Goal: Task Accomplishment & Management: Use online tool/utility

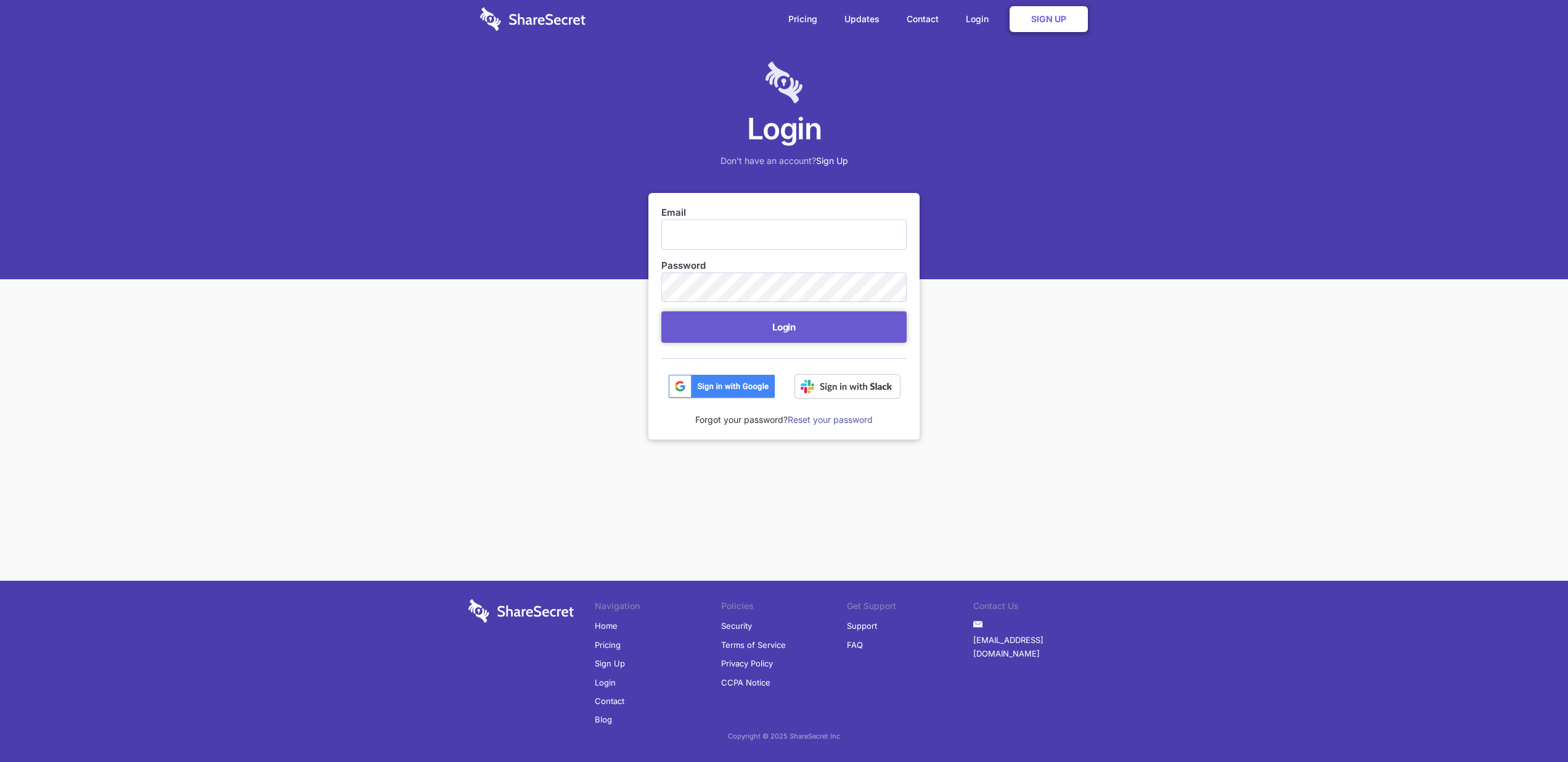
type input "[EMAIL_ADDRESS][DOMAIN_NAME]"
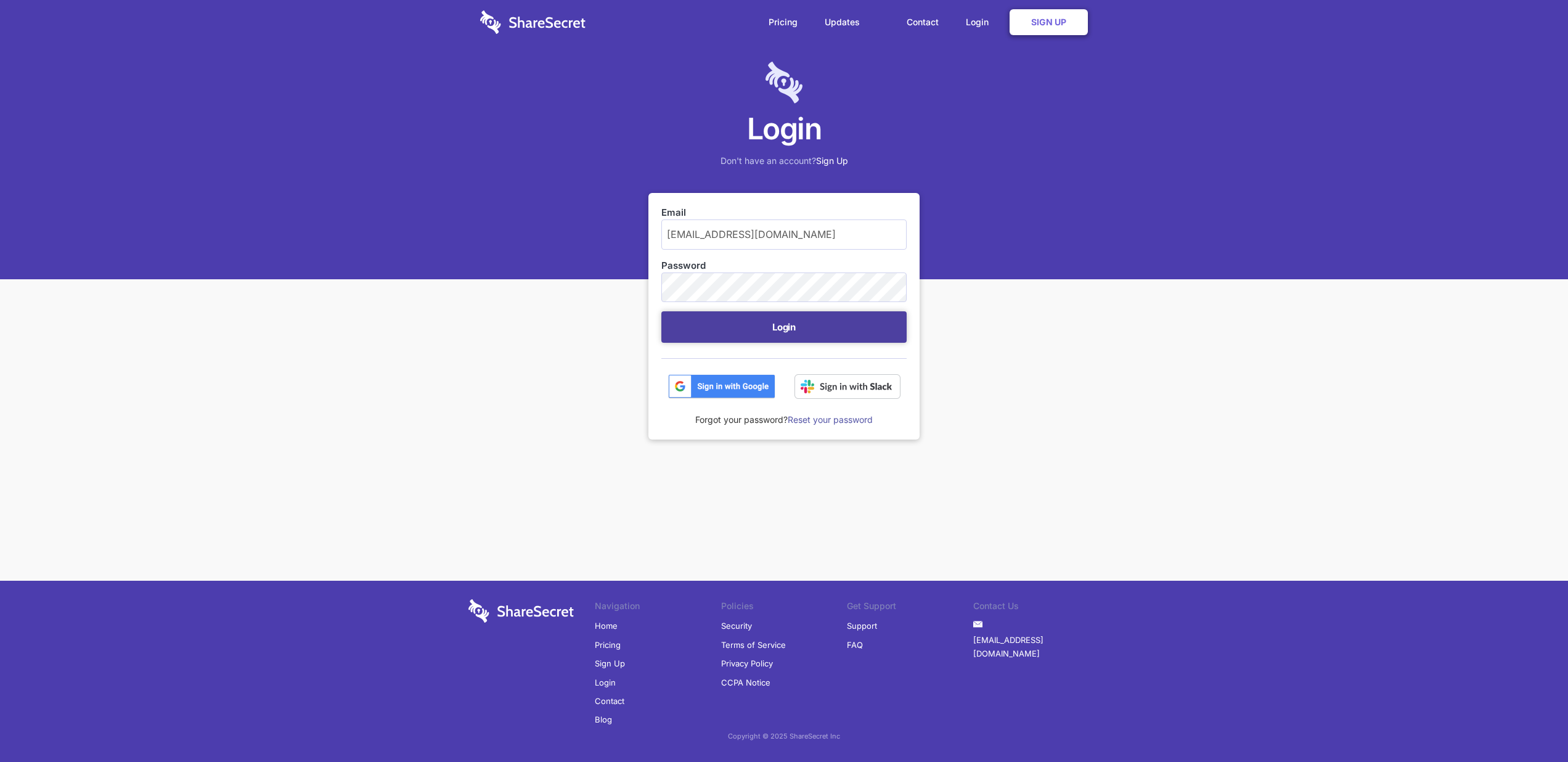
click at [779, 336] on button "Login" at bounding box center [783, 327] width 245 height 31
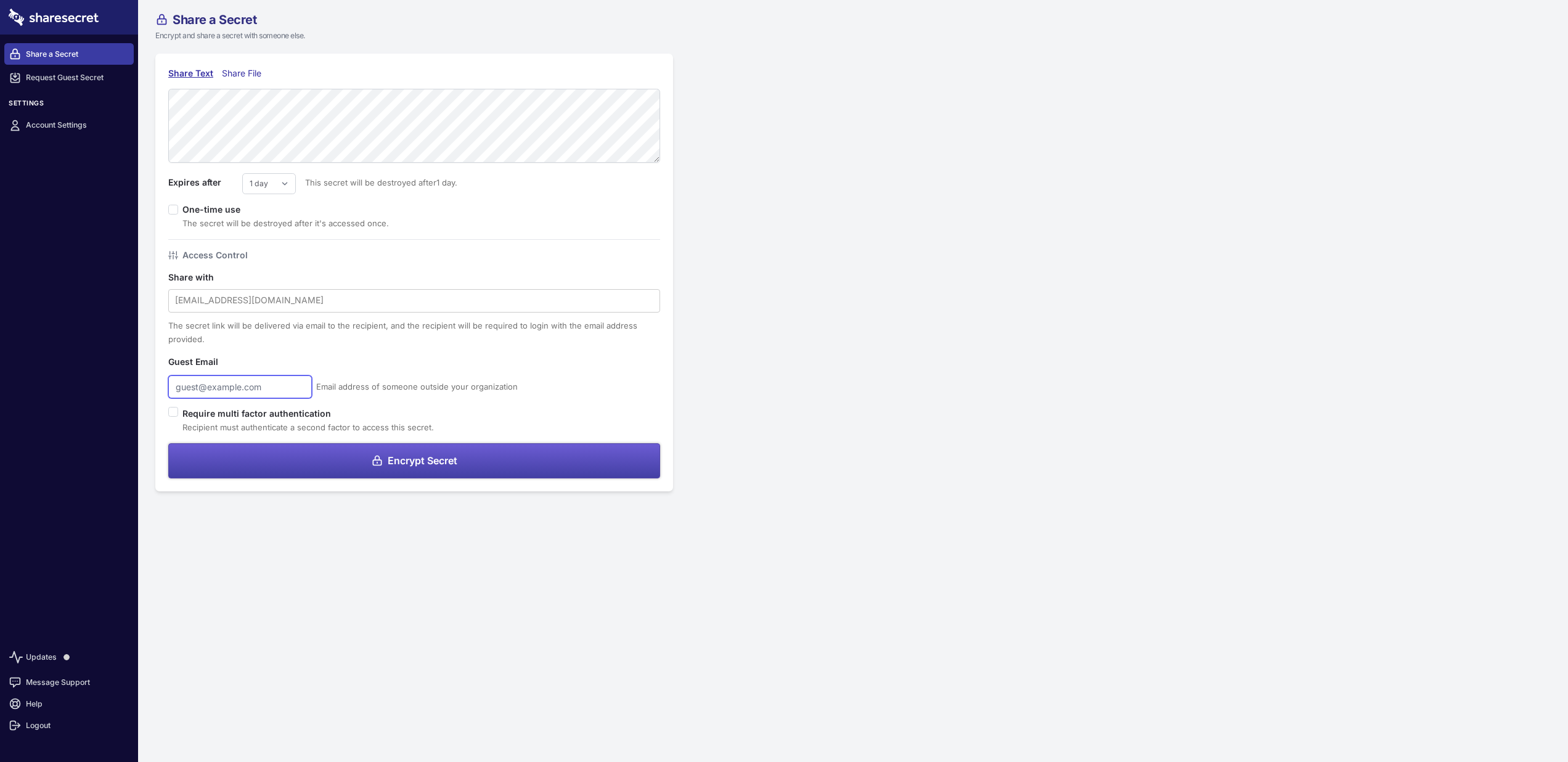
type input "[EMAIL_ADDRESS][DOMAIN_NAME]"
click at [416, 459] on span "Encrypt Secret" at bounding box center [422, 460] width 70 height 10
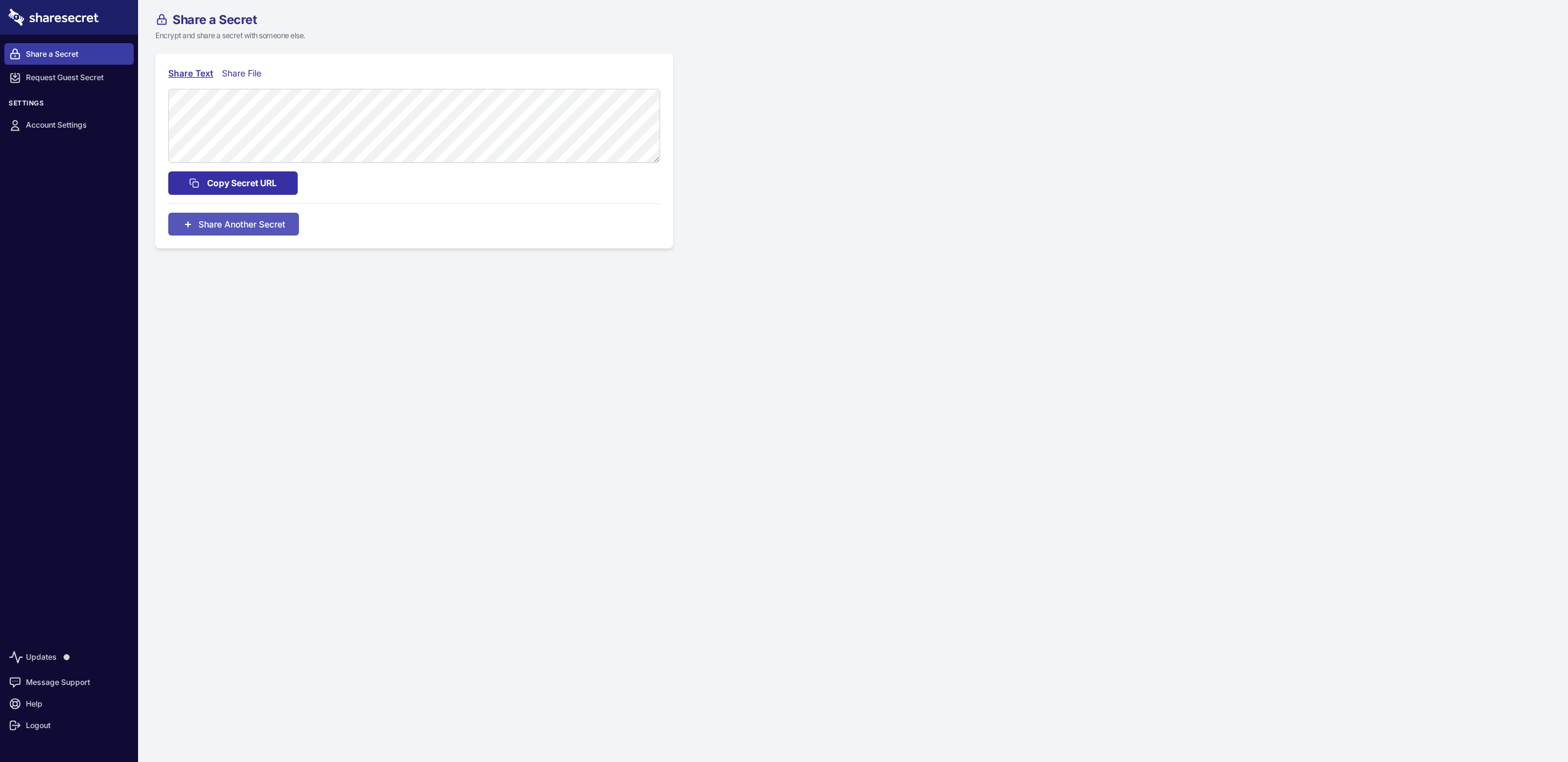
click at [258, 184] on span "Copy Secret URL" at bounding box center [241, 183] width 70 height 13
